Goal: Communication & Community: Answer question/provide support

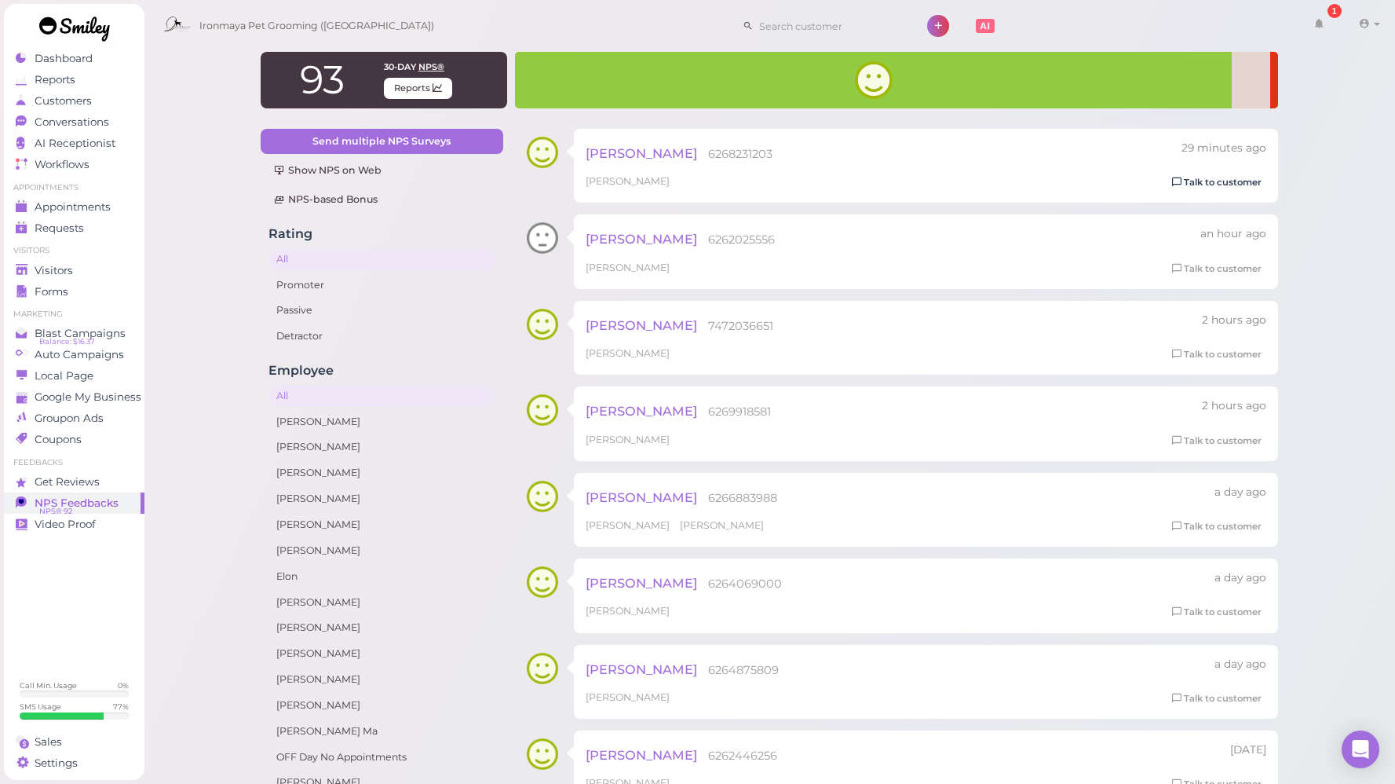
click at [1218, 185] on link "Talk to customer" at bounding box center [1217, 182] width 99 height 16
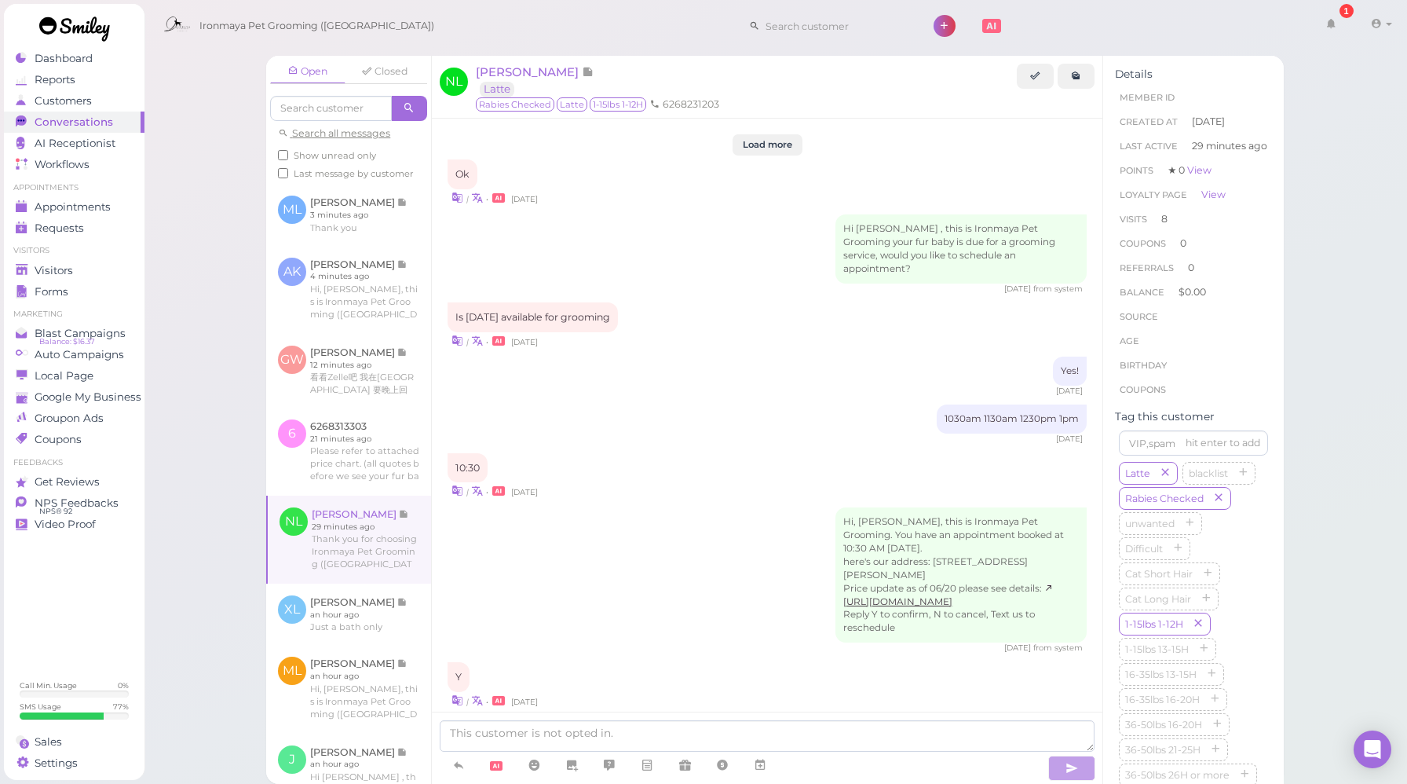
scroll to position [1732, 0]
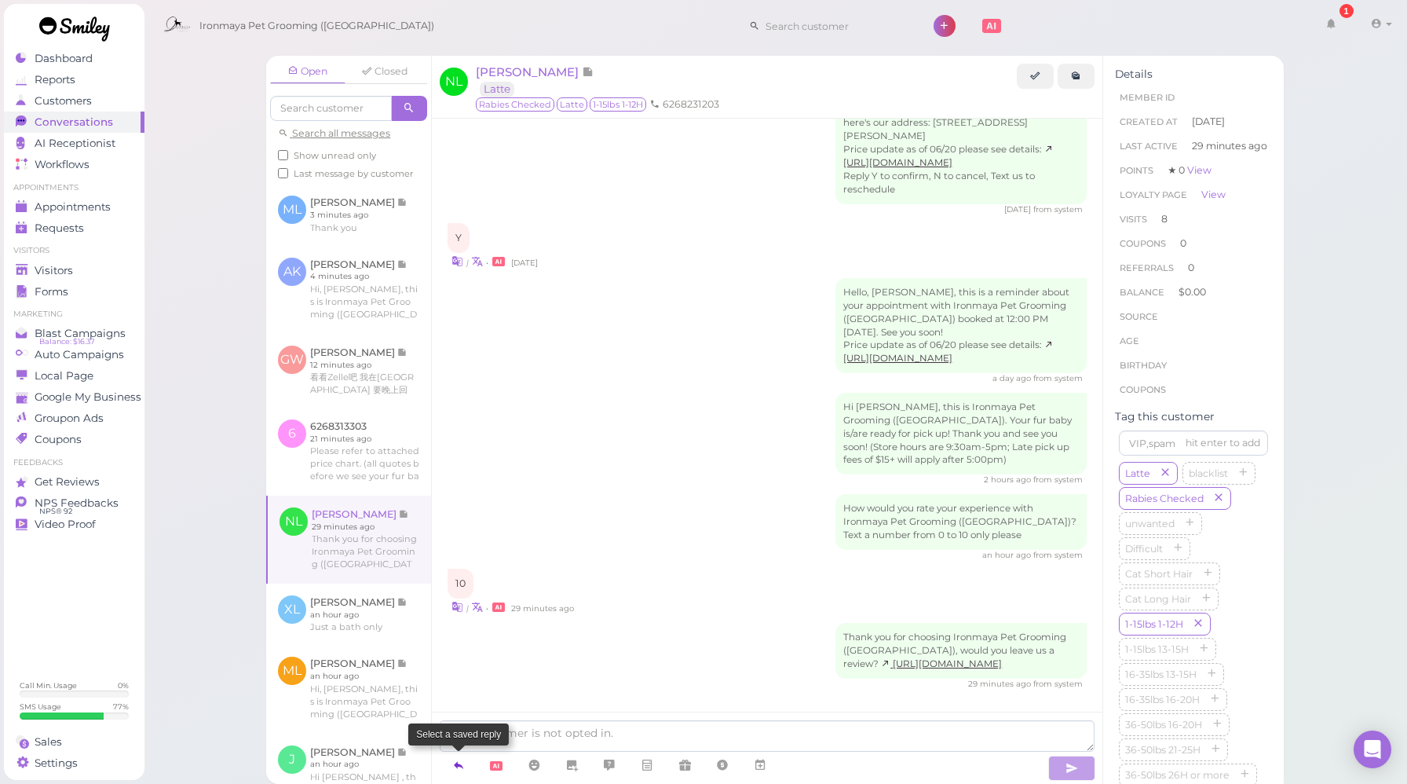
click at [456, 757] on icon at bounding box center [458, 765] width 13 height 16
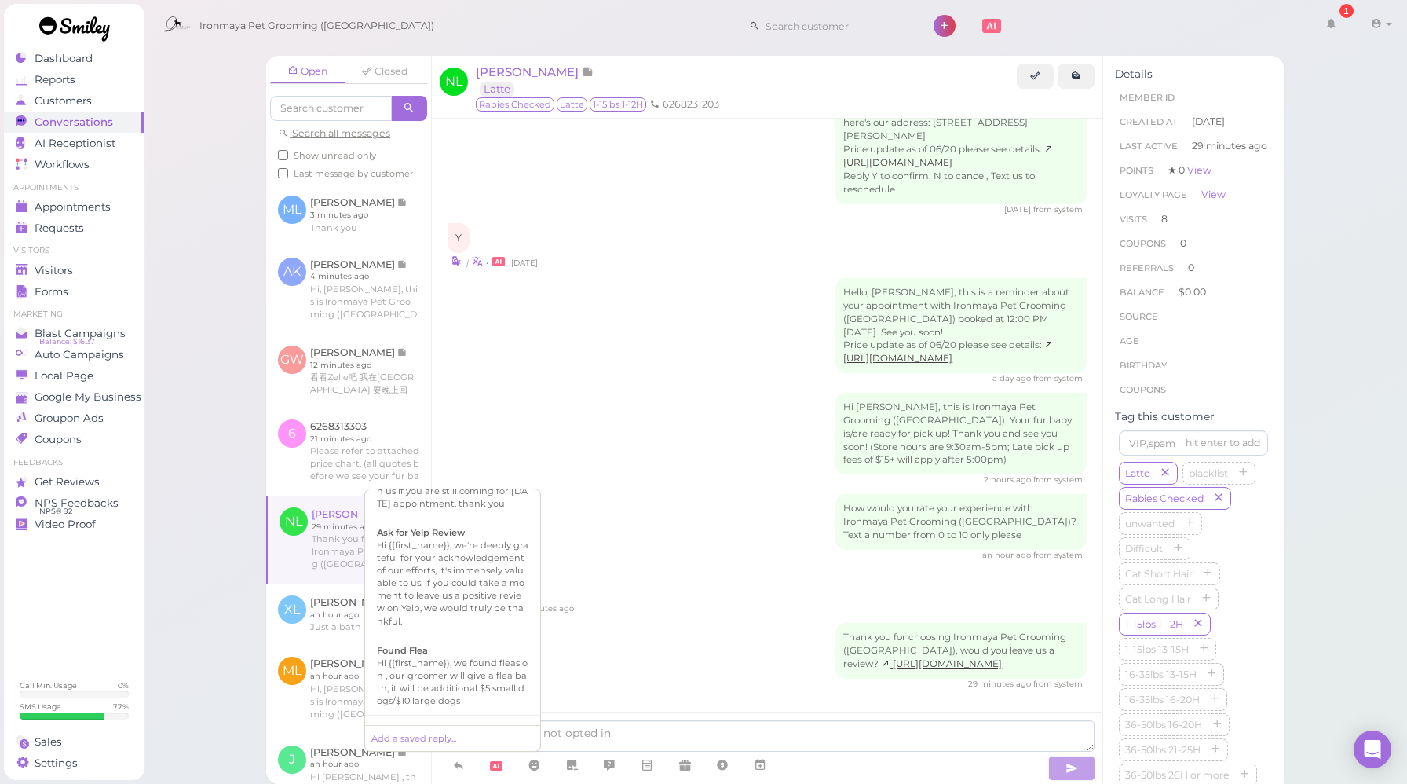
scroll to position [314, 0]
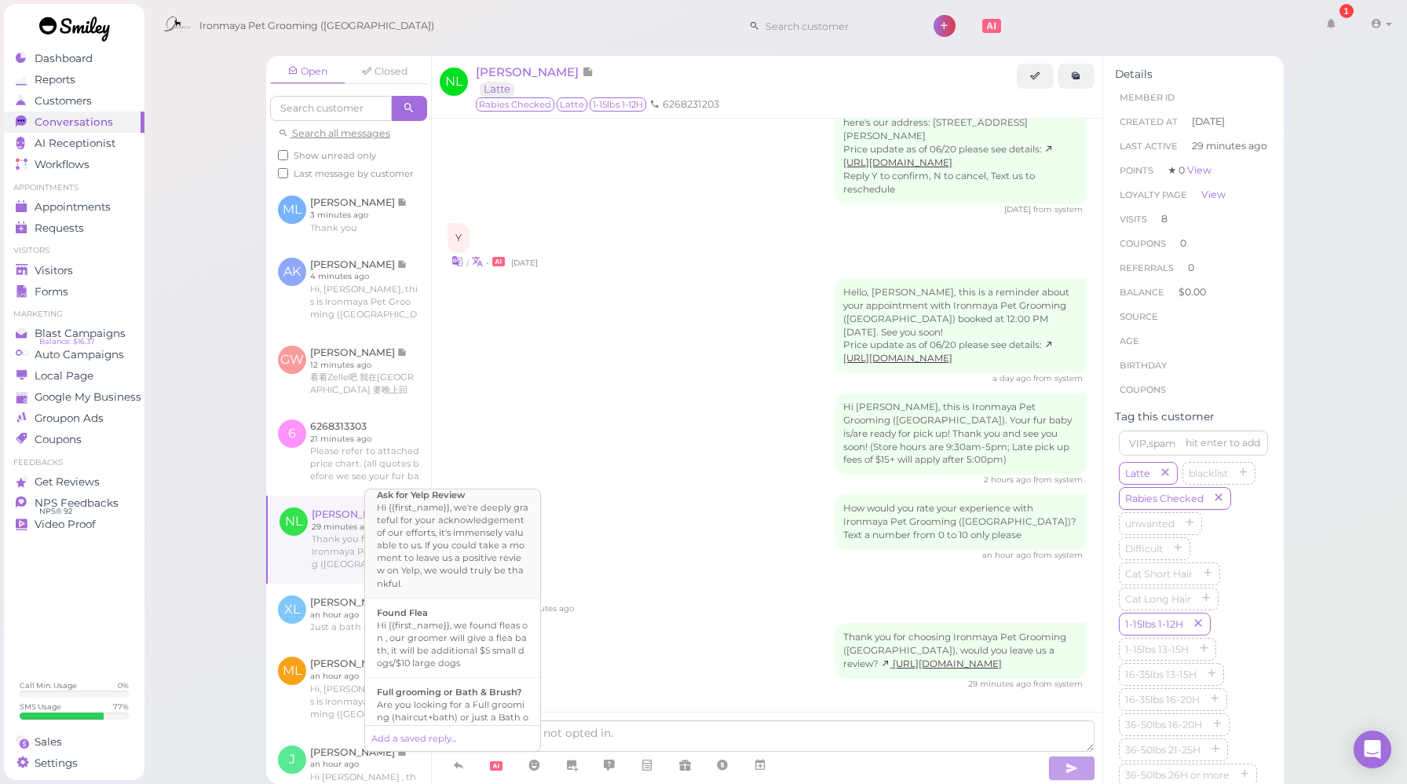
click at [490, 547] on div "Hi {{first_name}}, we're deeply grateful for your acknowledgement of our effort…" at bounding box center [453, 545] width 152 height 88
type textarea "Hi {{first_name}}, we're deeply grateful for your acknowledgement of our effort…"
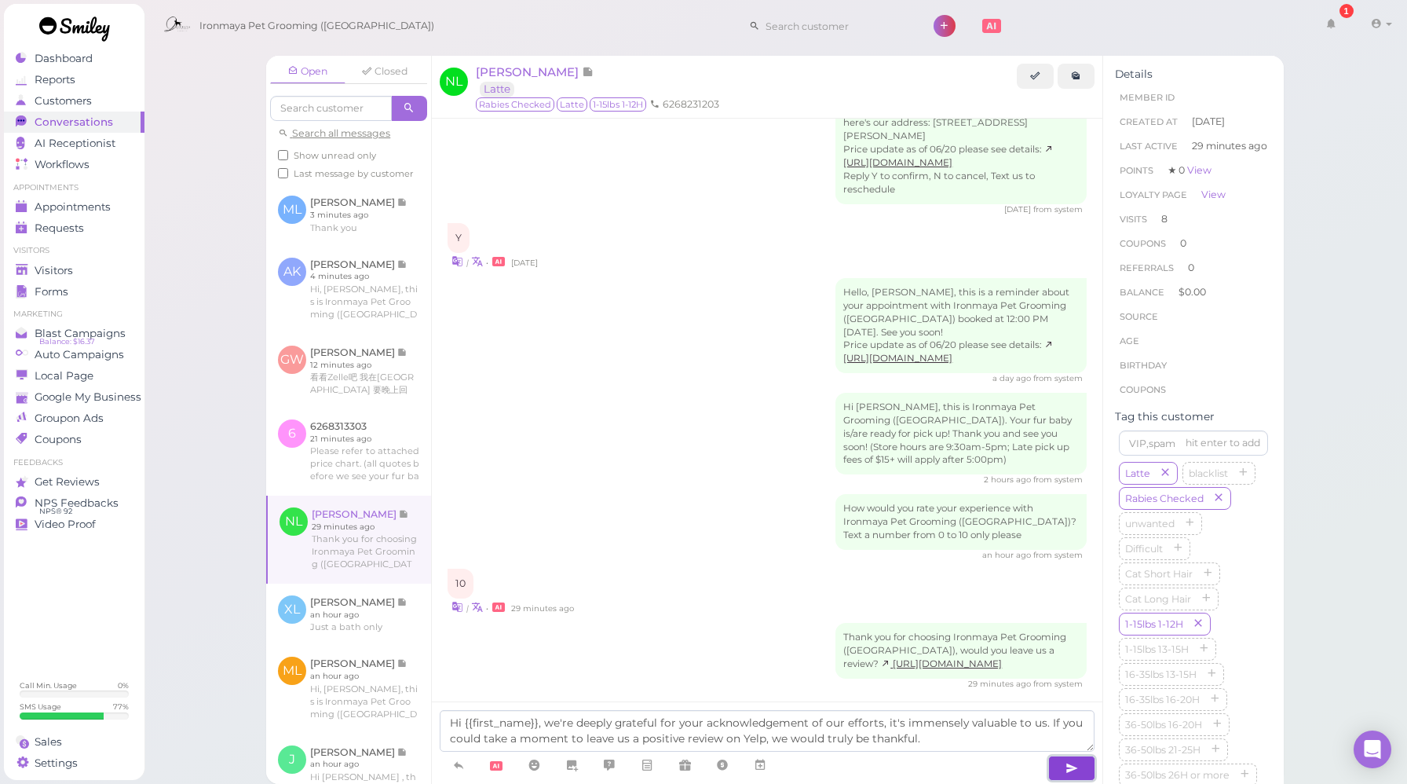
click at [1060, 766] on button "button" at bounding box center [1071, 767] width 47 height 25
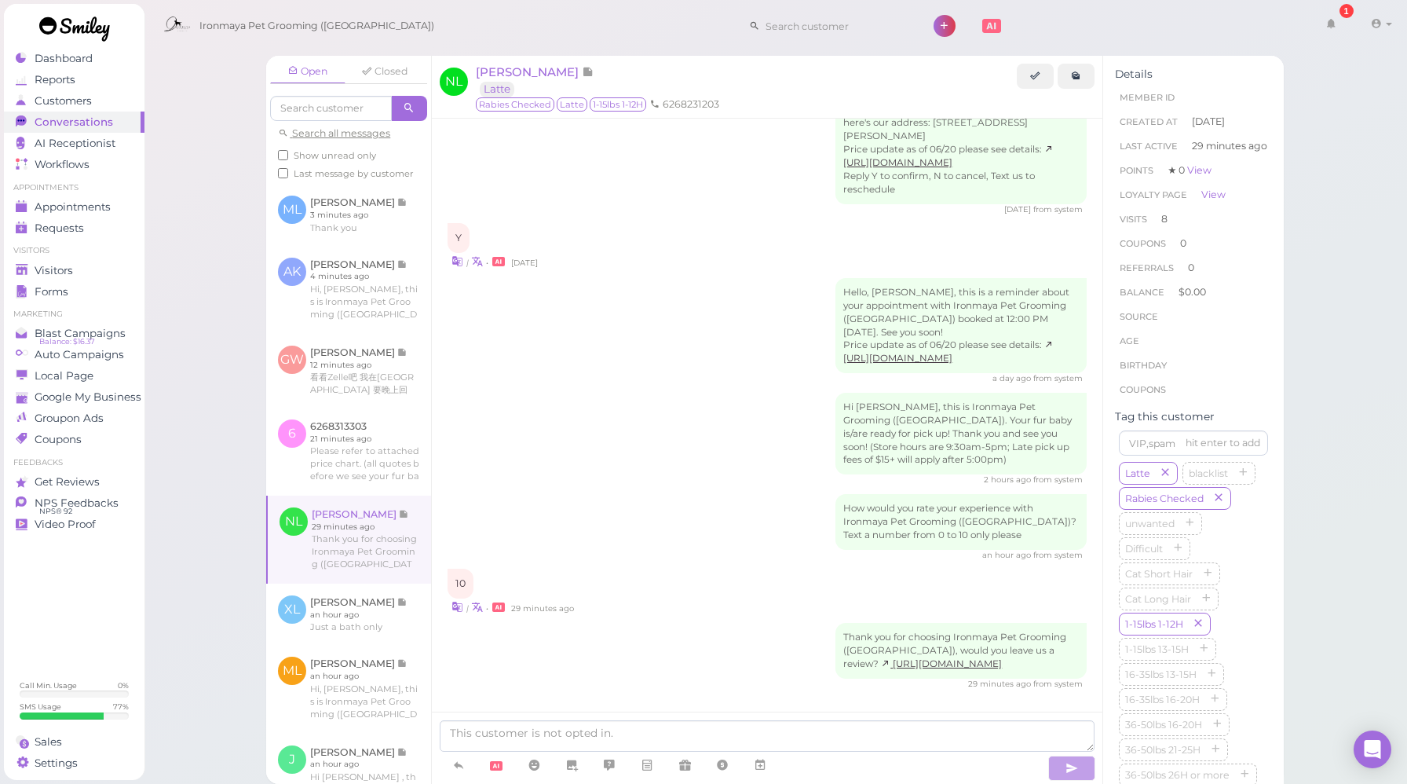
scroll to position [1823, 0]
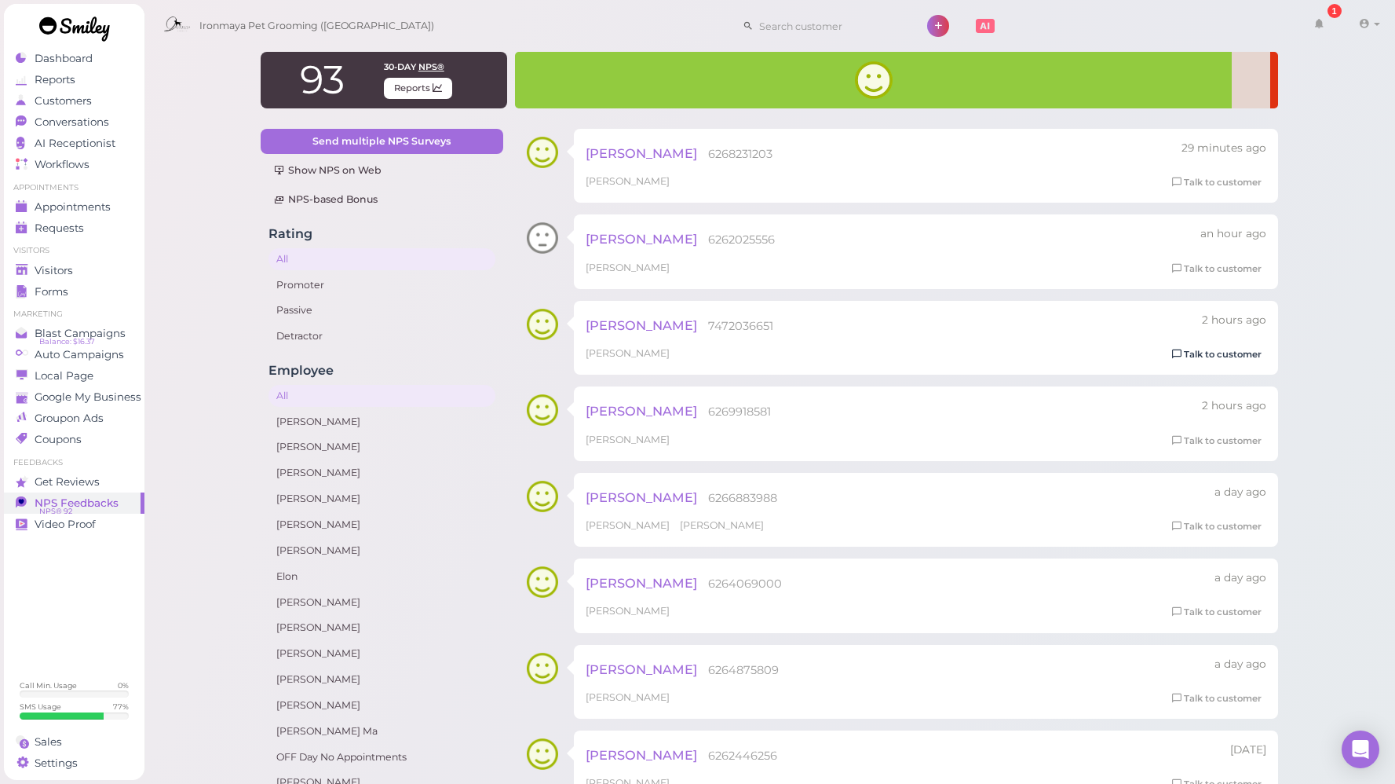
click at [1194, 352] on link "Talk to customer" at bounding box center [1217, 354] width 99 height 16
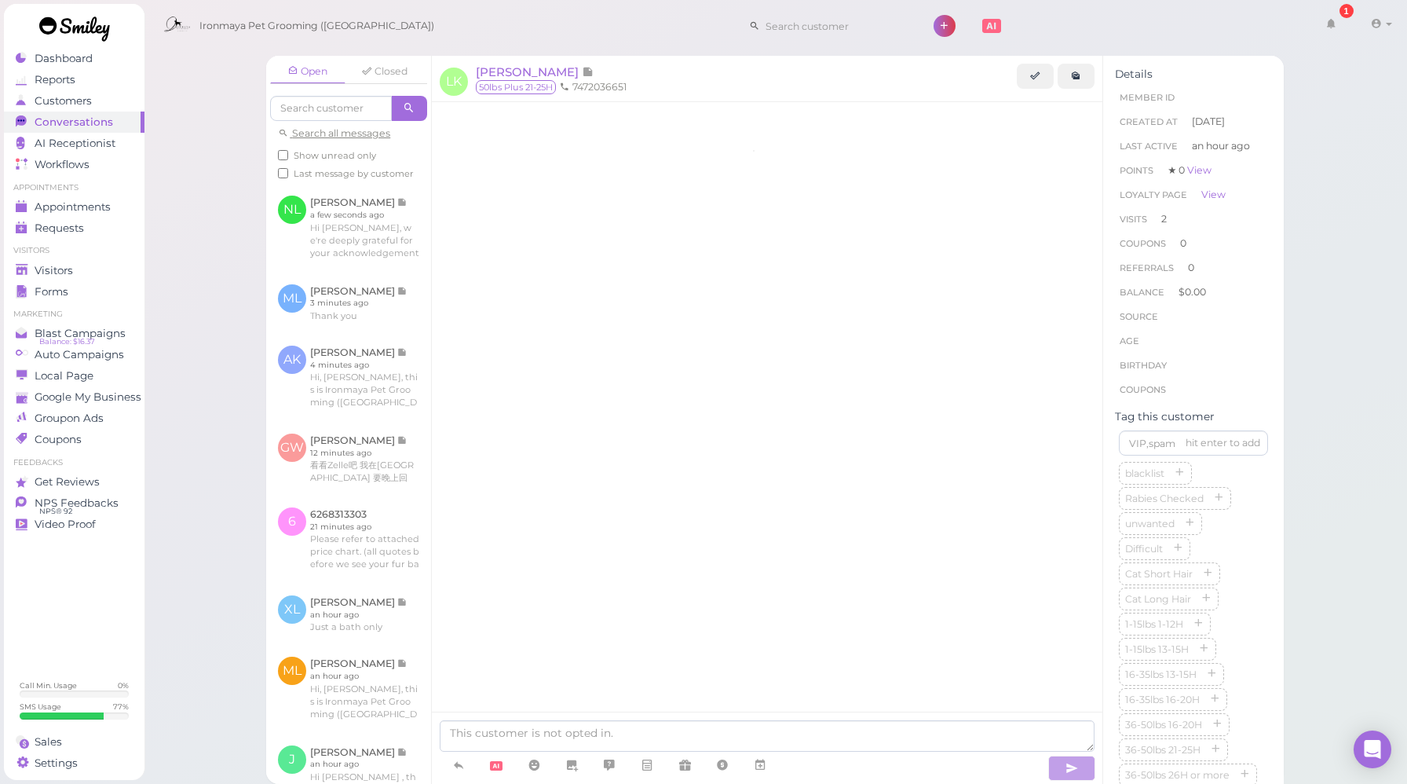
scroll to position [2039, 0]
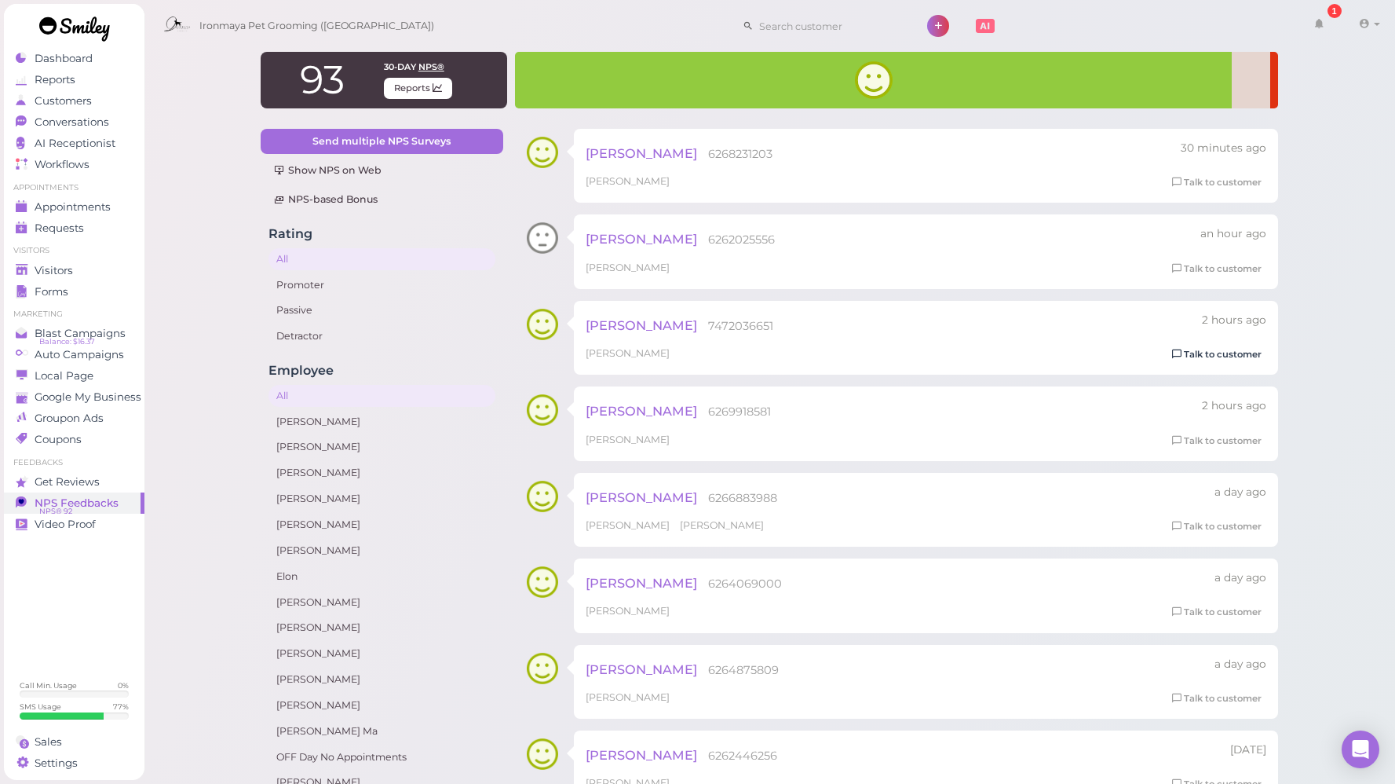
click at [1198, 359] on link "Talk to customer" at bounding box center [1217, 354] width 99 height 16
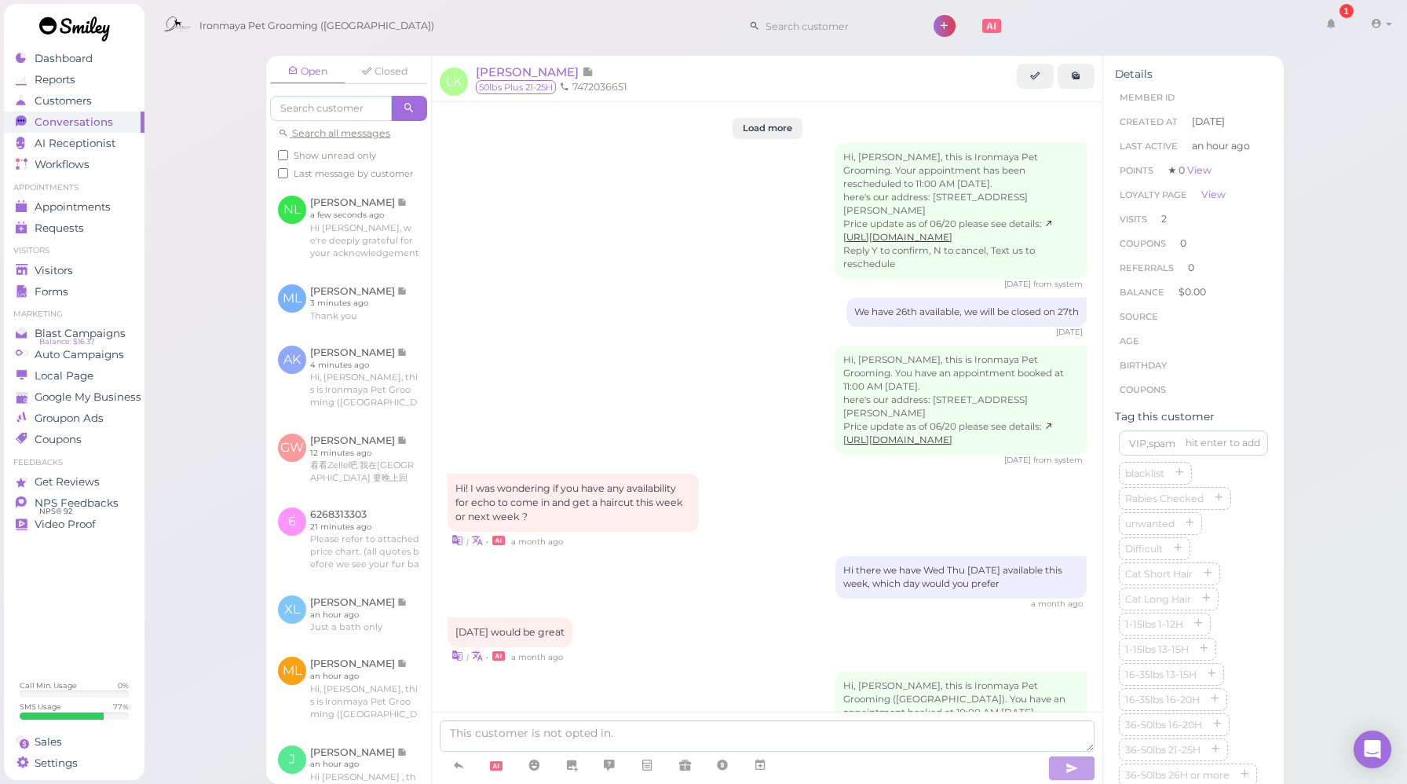
scroll to position [2039, 0]
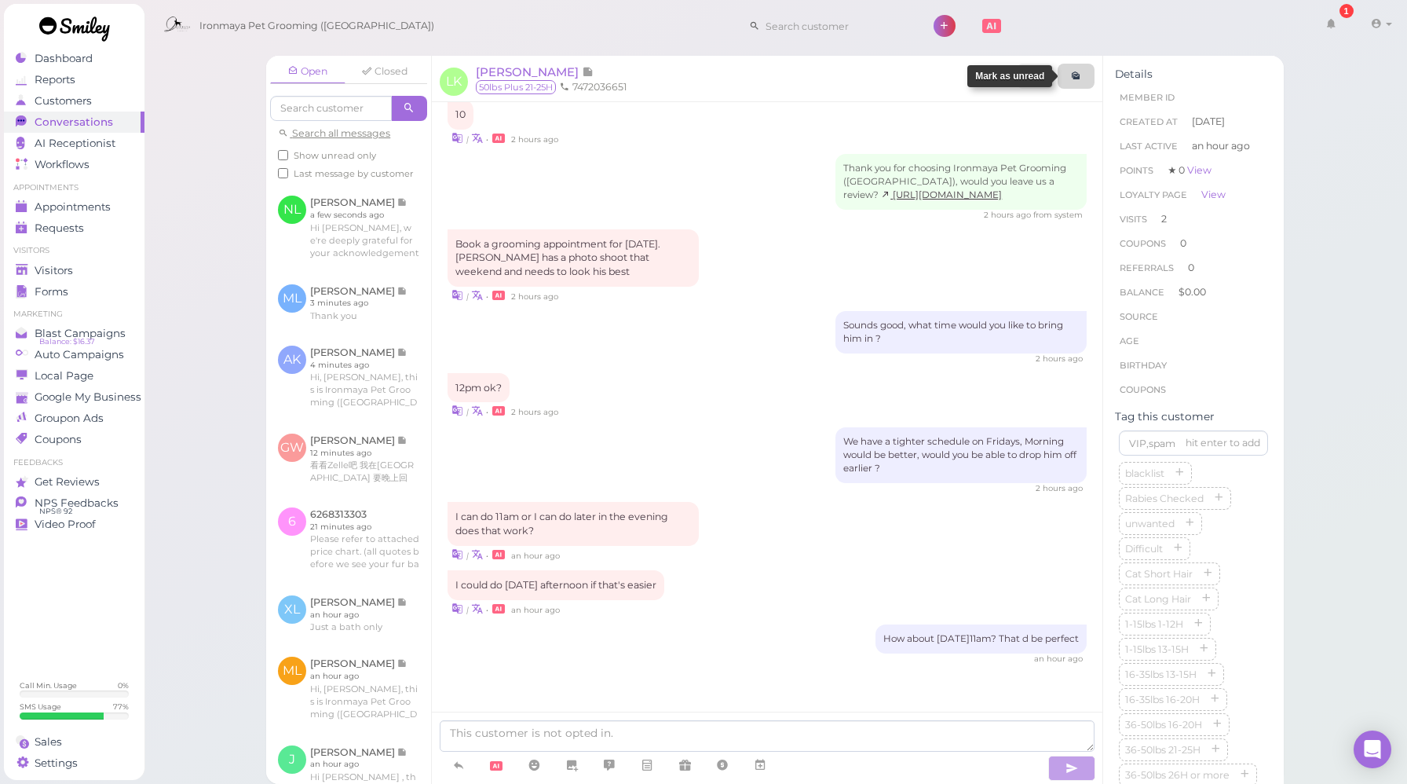
click at [1085, 73] on link at bounding box center [1076, 76] width 37 height 25
click at [93, 500] on span "NPS Feedbacks" at bounding box center [77, 502] width 84 height 13
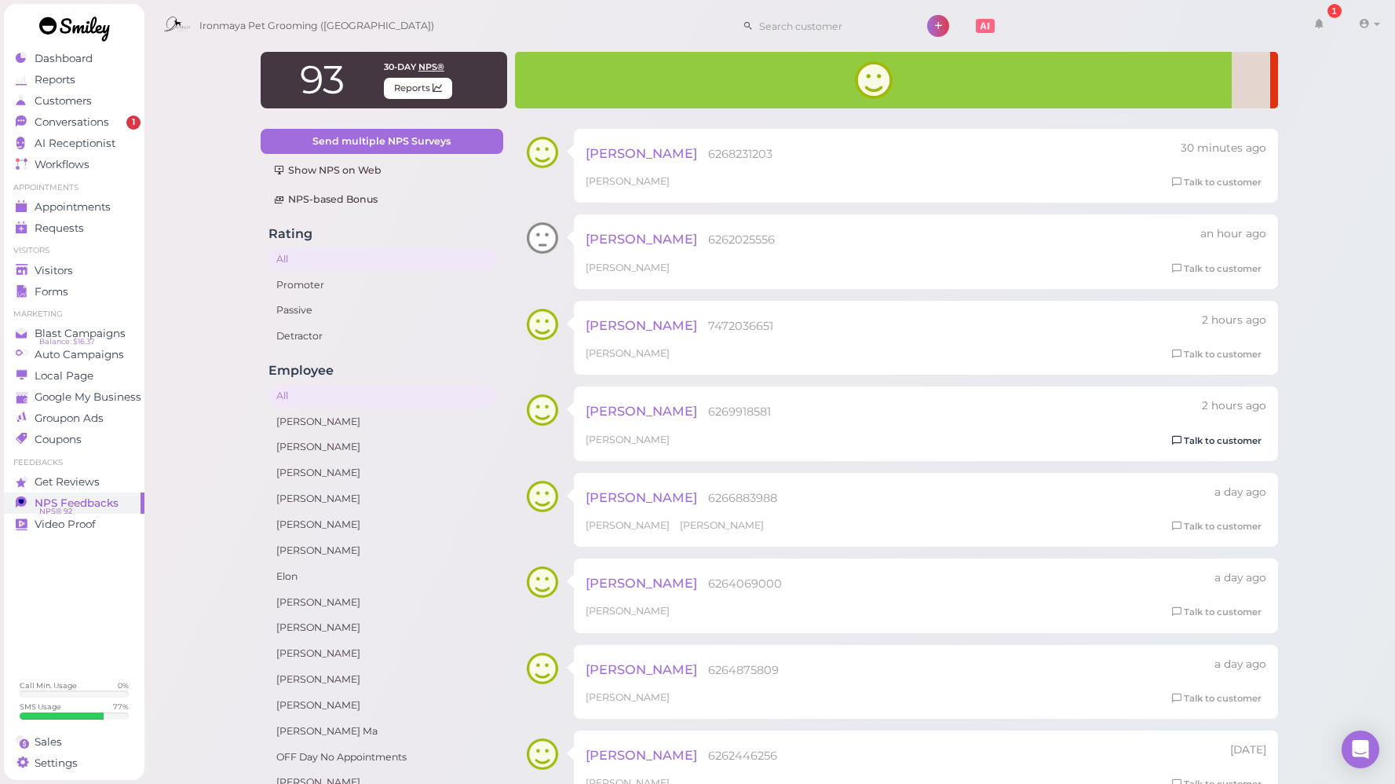
click at [1206, 440] on link "Talk to customer" at bounding box center [1217, 441] width 99 height 16
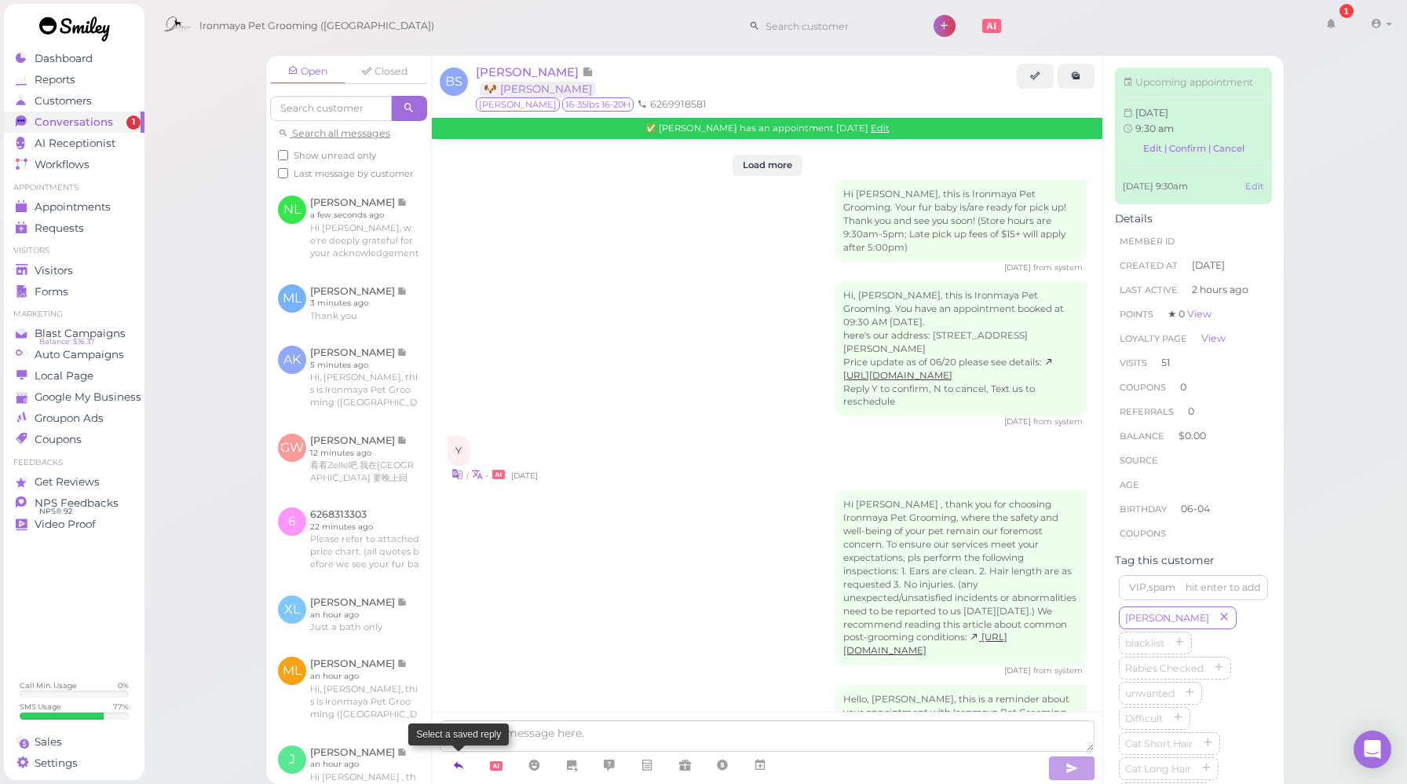
scroll to position [2789, 0]
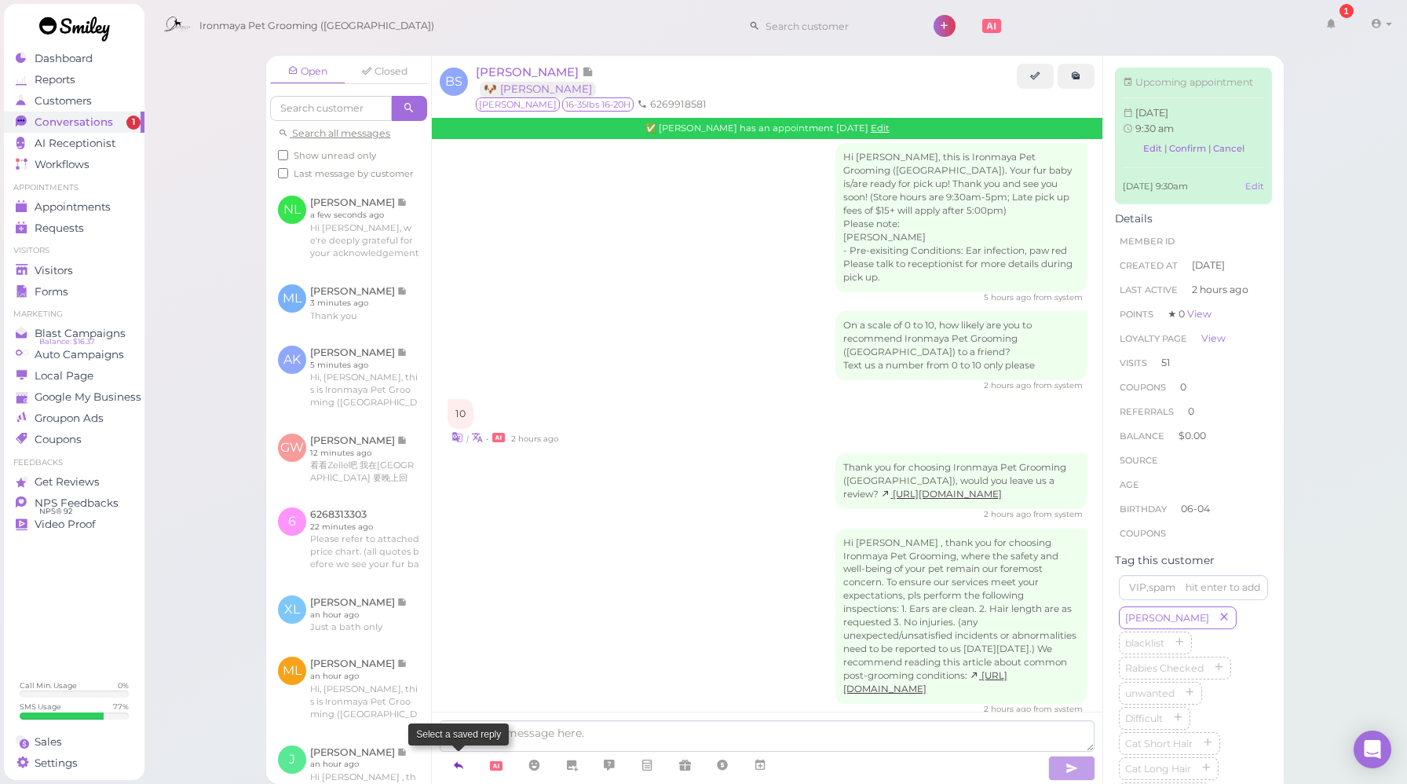
click at [459, 769] on icon at bounding box center [458, 765] width 13 height 16
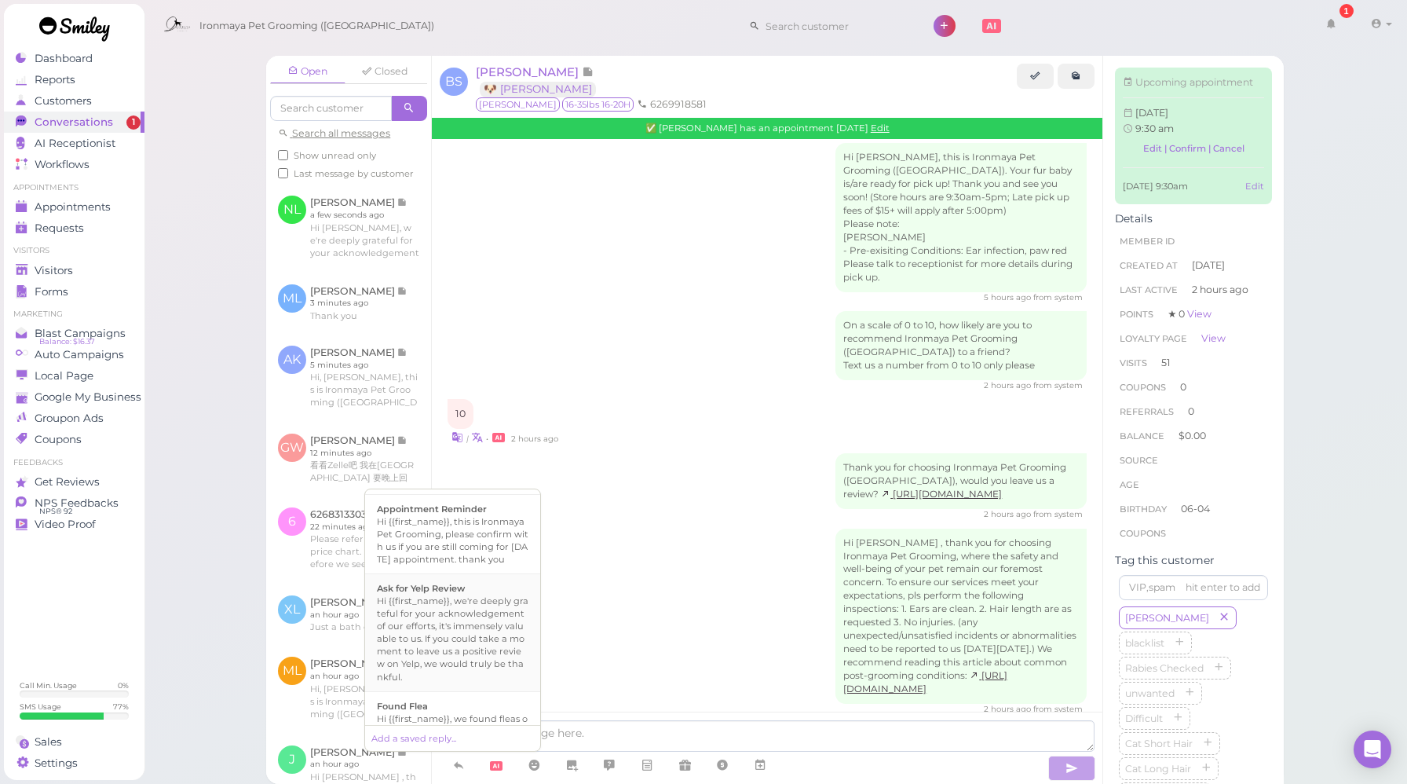
scroll to position [223, 0]
click at [434, 624] on div "Hi {{first_name}}, we're deeply grateful for your acknowledgement of our effort…" at bounding box center [453, 636] width 152 height 88
type textarea "Hi {{first_name}}, we're deeply grateful for your acknowledgement of our effort…"
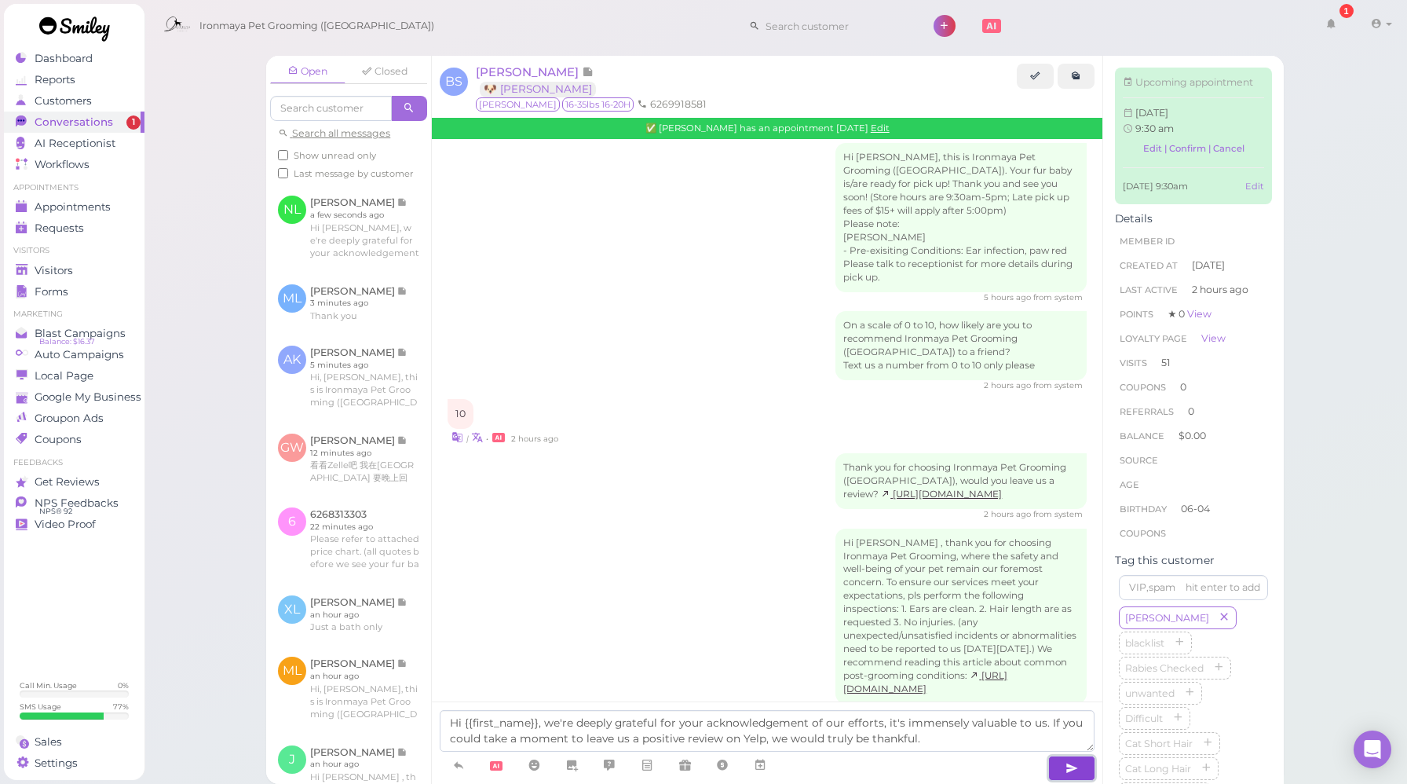
click at [1082, 771] on button "button" at bounding box center [1071, 767] width 47 height 25
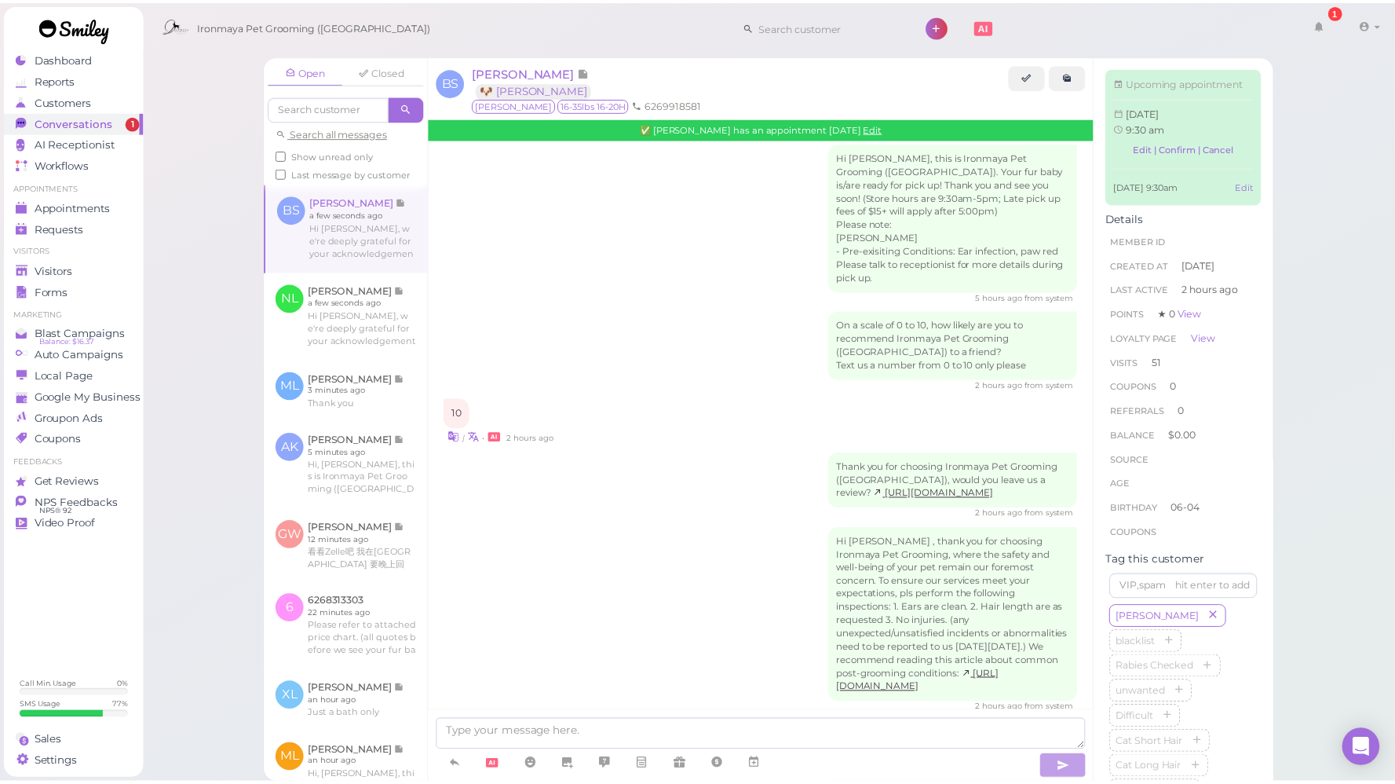
scroll to position [2880, 0]
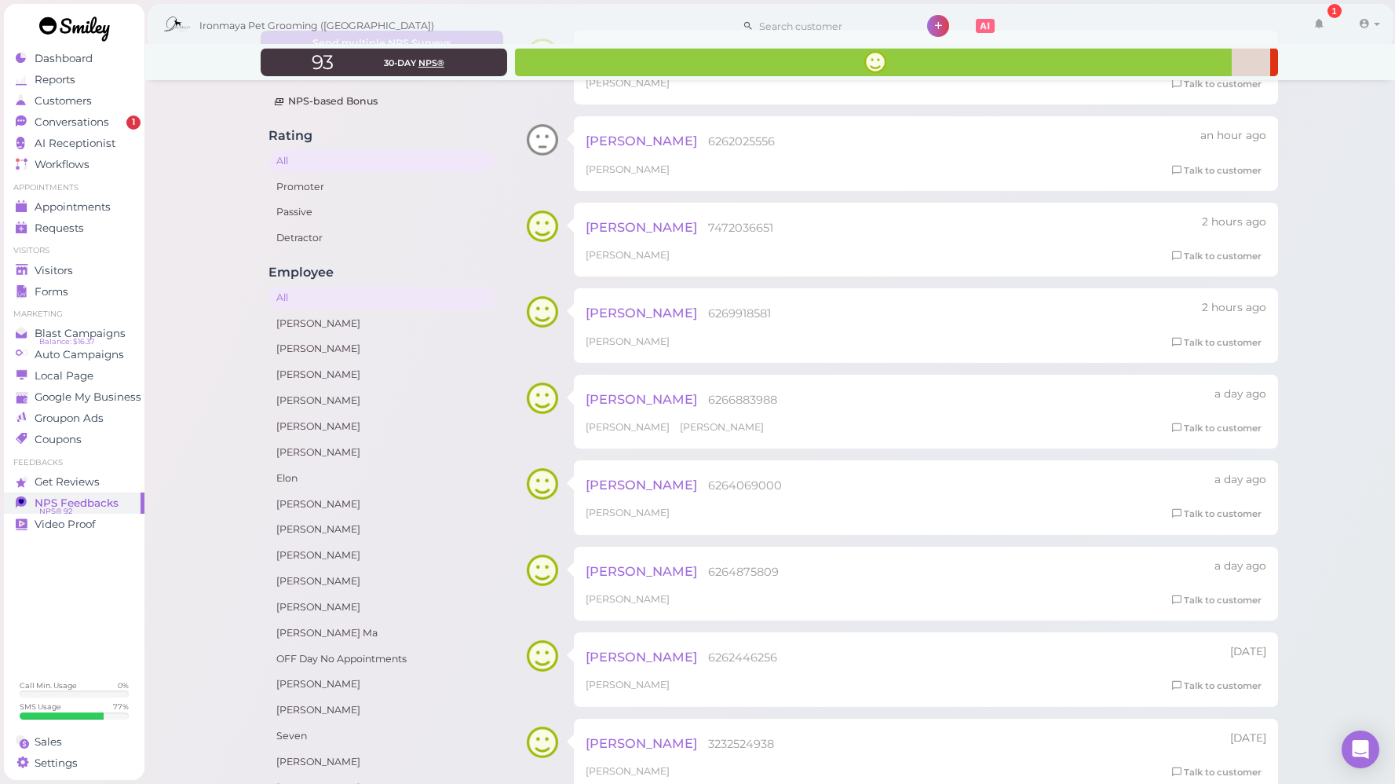
scroll to position [100, 0]
click at [1377, 27] on link at bounding box center [1370, 26] width 56 height 44
click at [1318, 118] on link "Logout" at bounding box center [1333, 118] width 128 height 19
